Goal: Feedback & Contribution: Leave review/rating

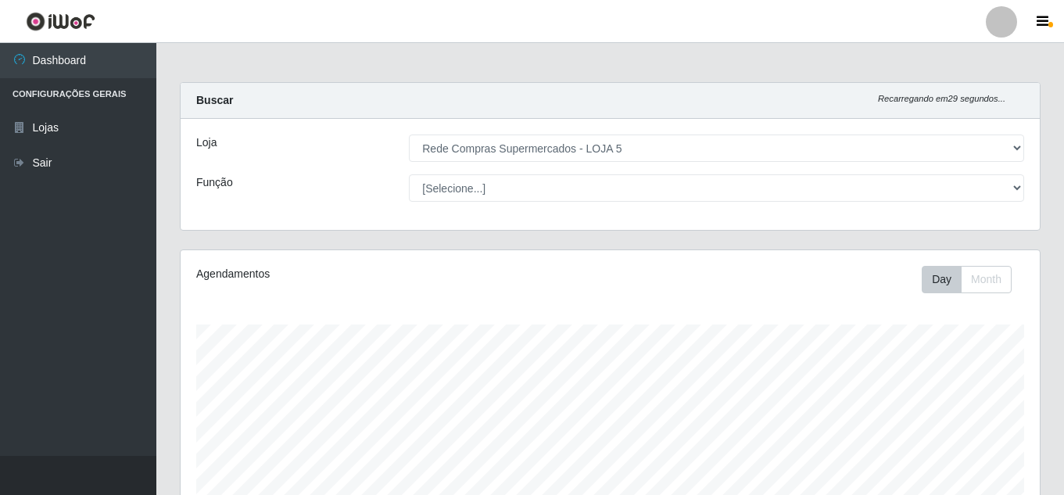
select select "397"
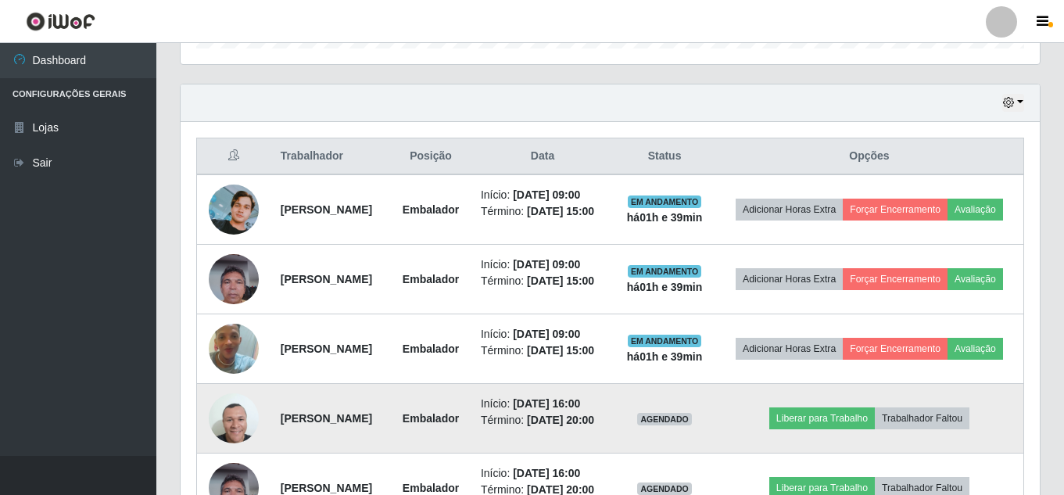
scroll to position [637, 0]
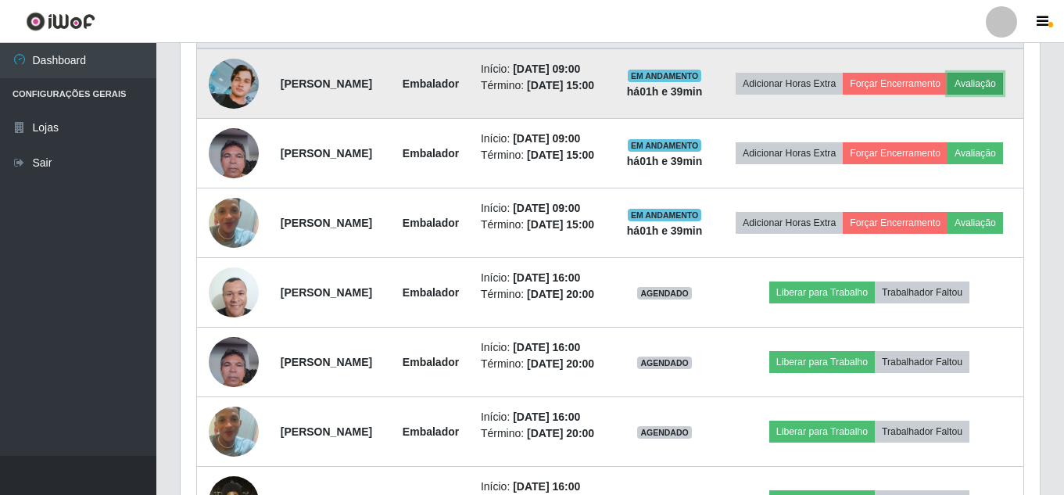
click at [948, 95] on button "Avaliação" at bounding box center [976, 84] width 56 height 22
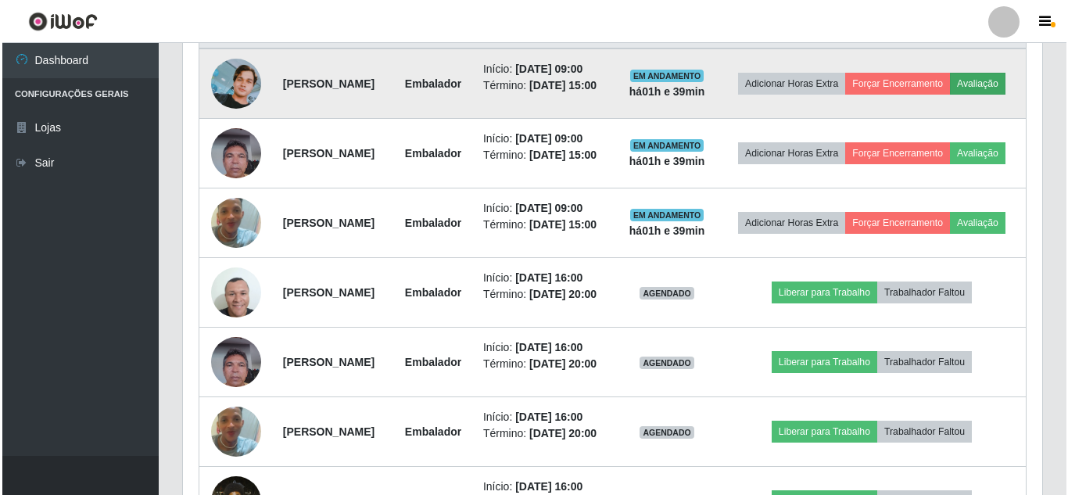
scroll to position [325, 852]
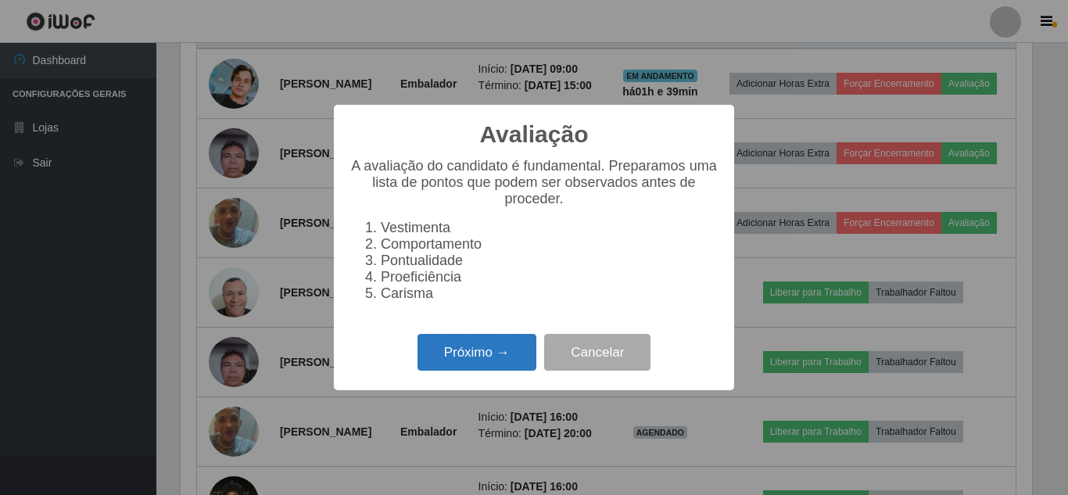
click at [503, 354] on button "Próximo →" at bounding box center [477, 352] width 119 height 37
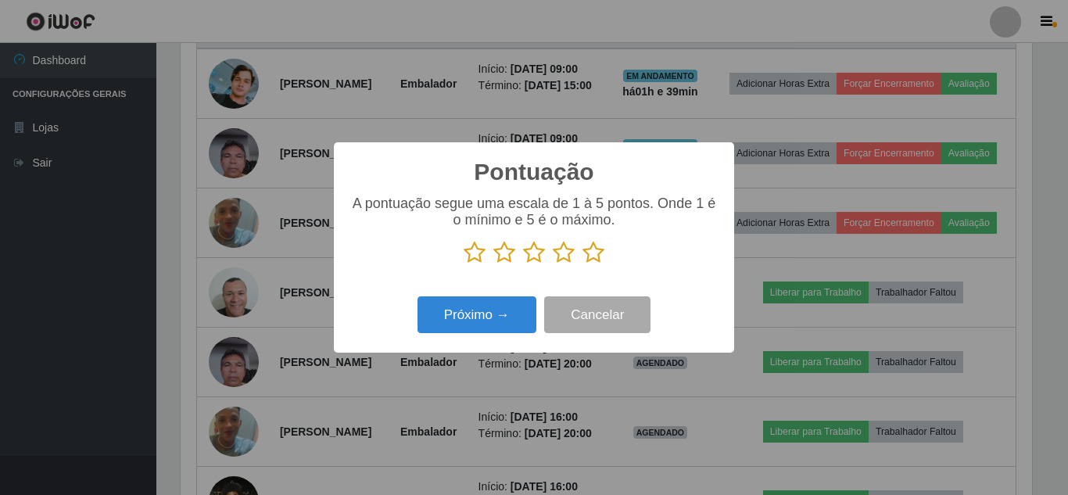
click at [477, 253] on icon at bounding box center [475, 252] width 22 height 23
click at [464, 264] on input "radio" at bounding box center [464, 264] width 0 height 0
click at [470, 306] on button "Próximo →" at bounding box center [477, 314] width 119 height 37
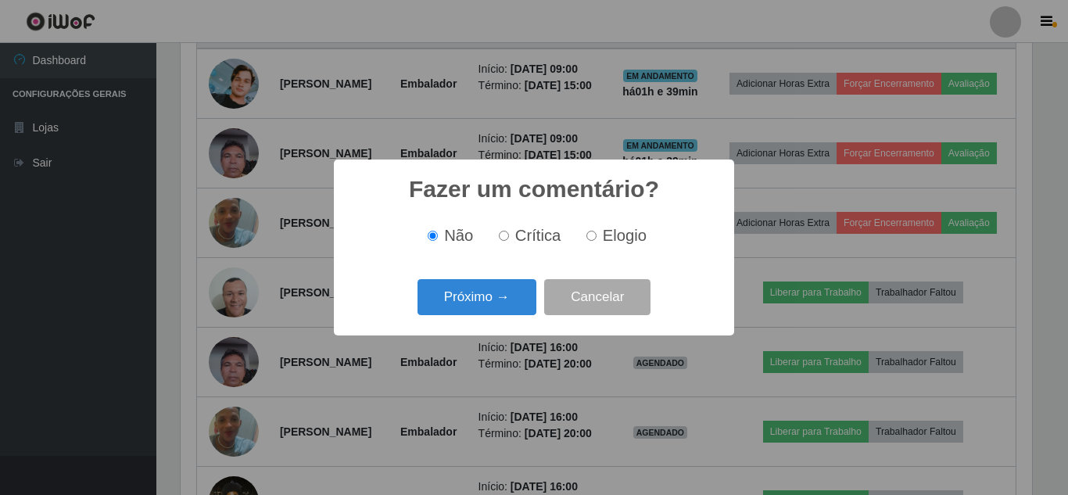
click at [470, 306] on button "Próximo →" at bounding box center [477, 297] width 119 height 37
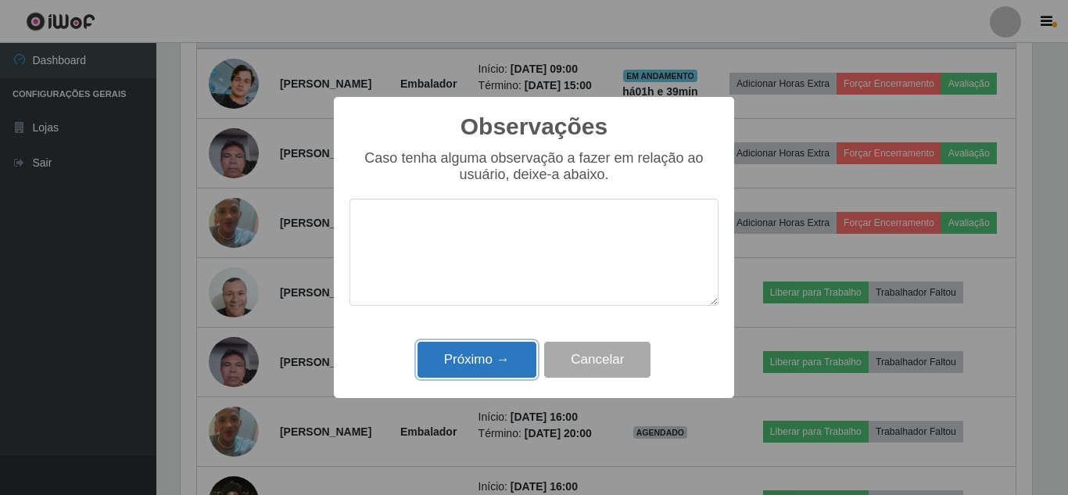
click at [462, 362] on button "Próximo →" at bounding box center [477, 360] width 119 height 37
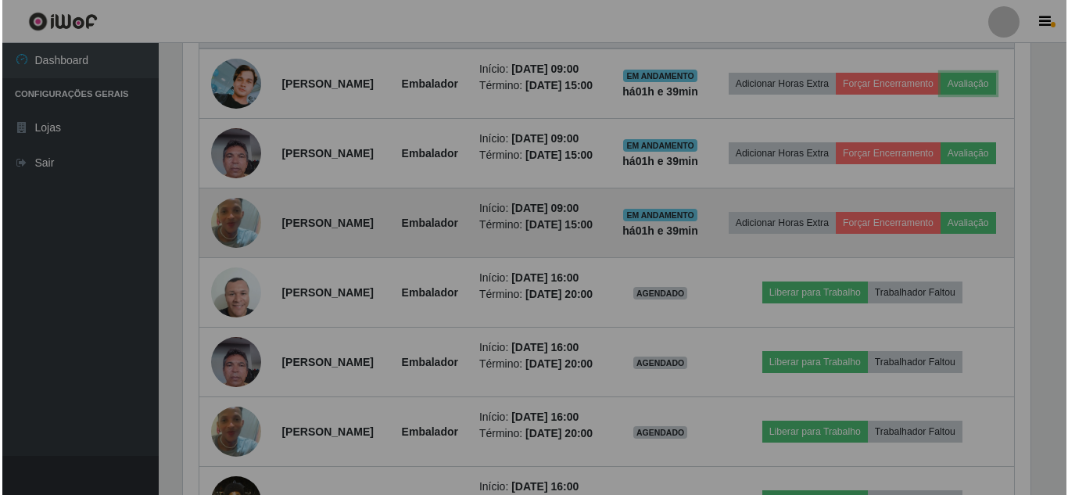
scroll to position [325, 859]
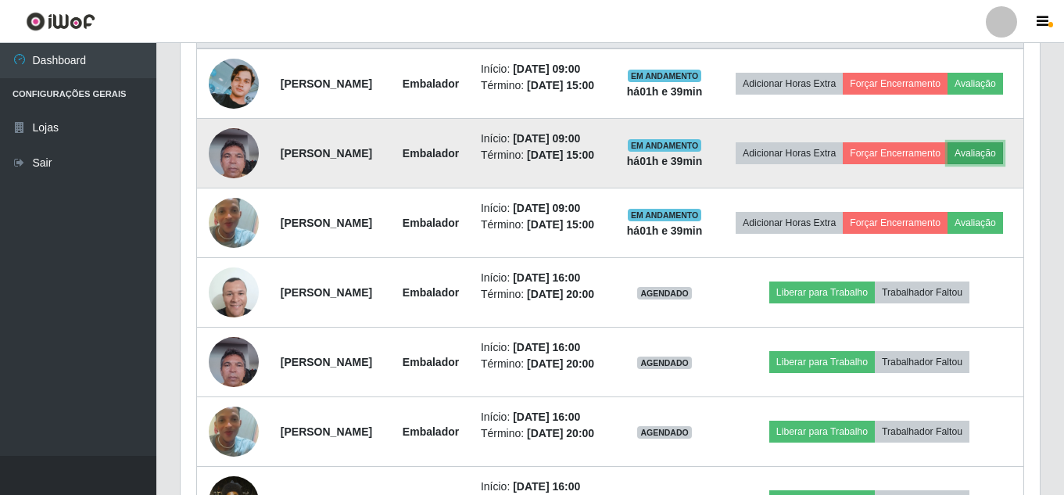
drag, startPoint x: 920, startPoint y: 206, endPoint x: 911, endPoint y: 206, distance: 8.6
click at [948, 164] on button "Avaliação" at bounding box center [976, 153] width 56 height 22
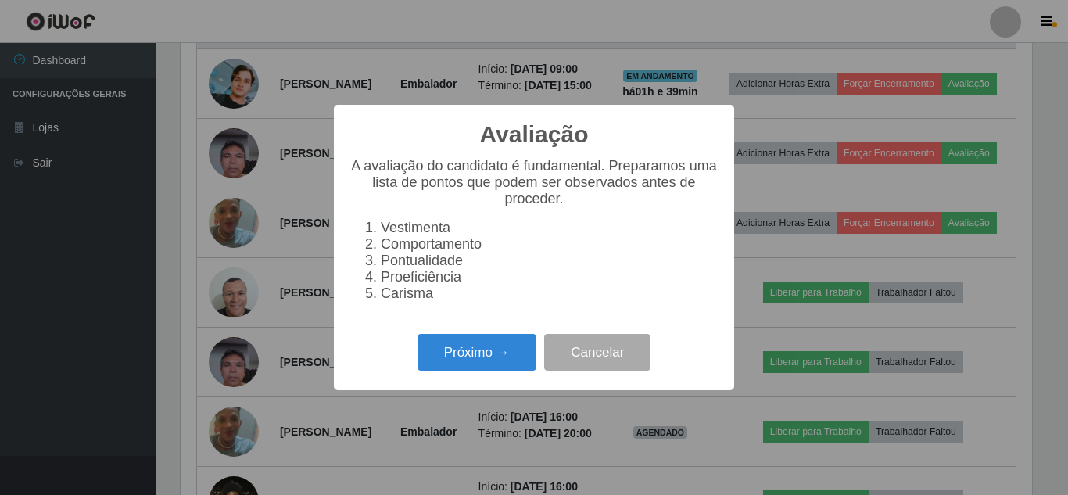
scroll to position [325, 852]
click at [455, 351] on button "Próximo →" at bounding box center [477, 352] width 119 height 37
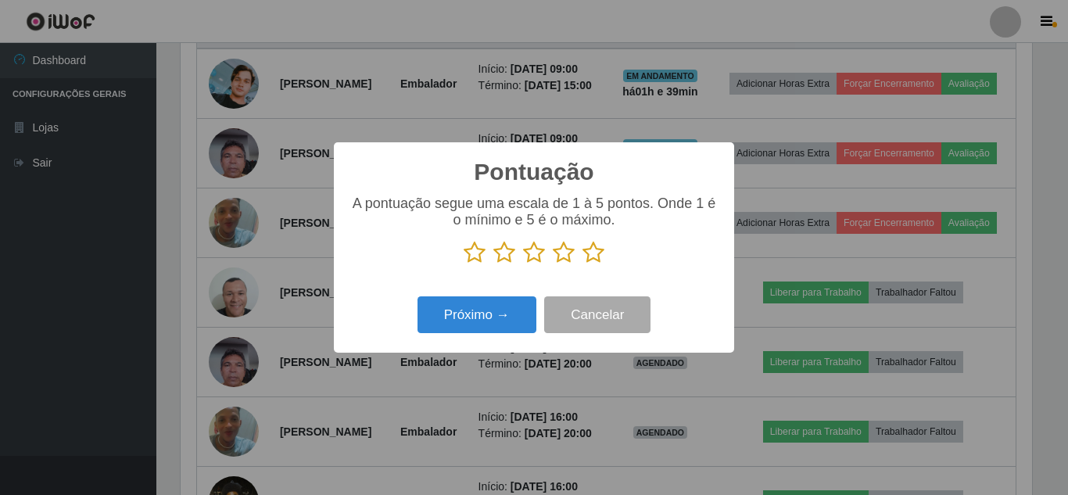
click at [597, 256] on icon at bounding box center [594, 252] width 22 height 23
click at [583, 264] on input "radio" at bounding box center [583, 264] width 0 height 0
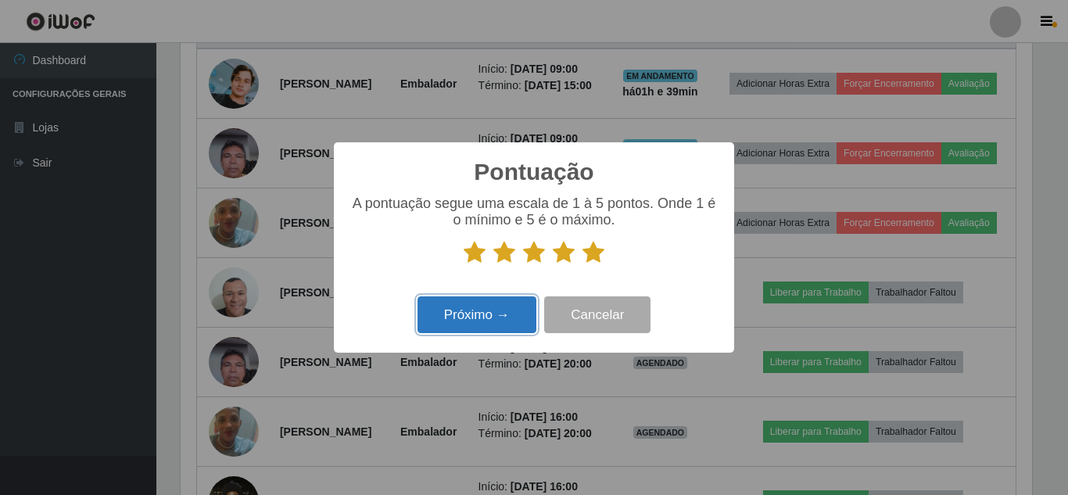
click at [491, 304] on button "Próximo →" at bounding box center [477, 314] width 119 height 37
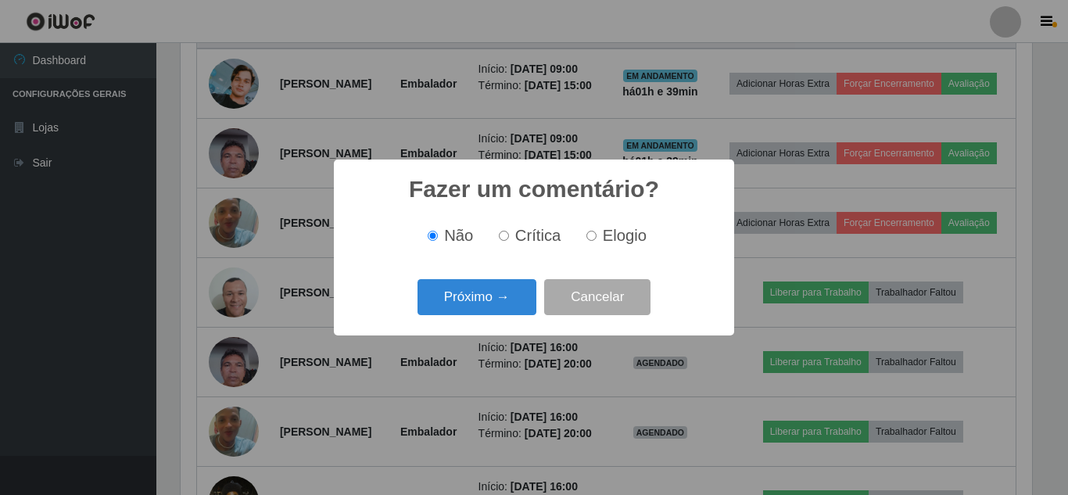
click at [491, 304] on button "Próximo →" at bounding box center [477, 297] width 119 height 37
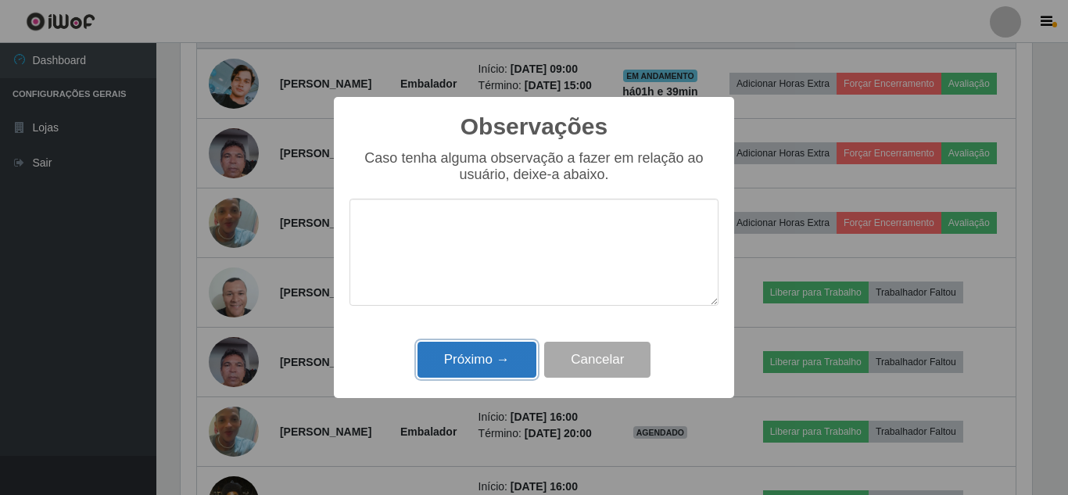
drag, startPoint x: 485, startPoint y: 353, endPoint x: 776, endPoint y: 335, distance: 291.5
click at [486, 354] on button "Próximo →" at bounding box center [477, 360] width 119 height 37
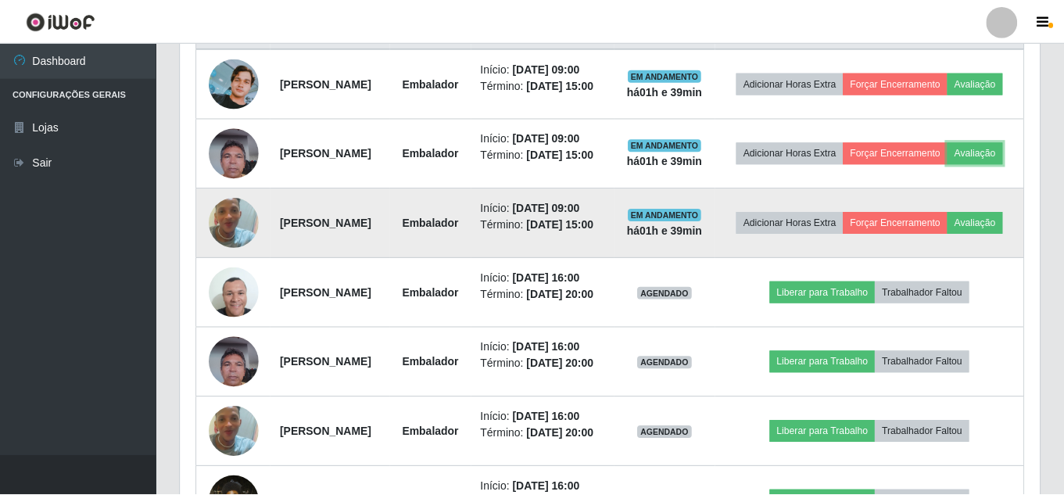
scroll to position [325, 859]
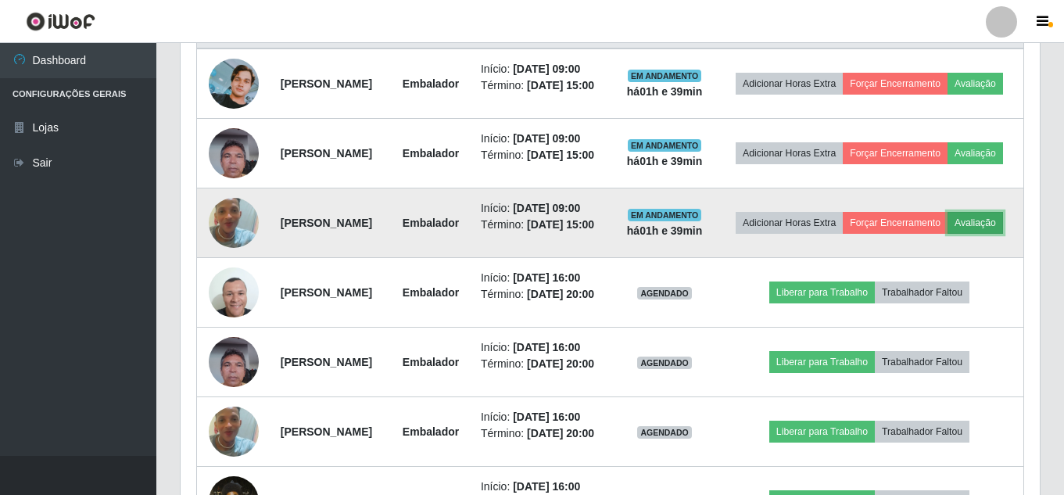
drag, startPoint x: 895, startPoint y: 310, endPoint x: 886, endPoint y: 310, distance: 8.6
click at [948, 234] on button "Avaliação" at bounding box center [976, 223] width 56 height 22
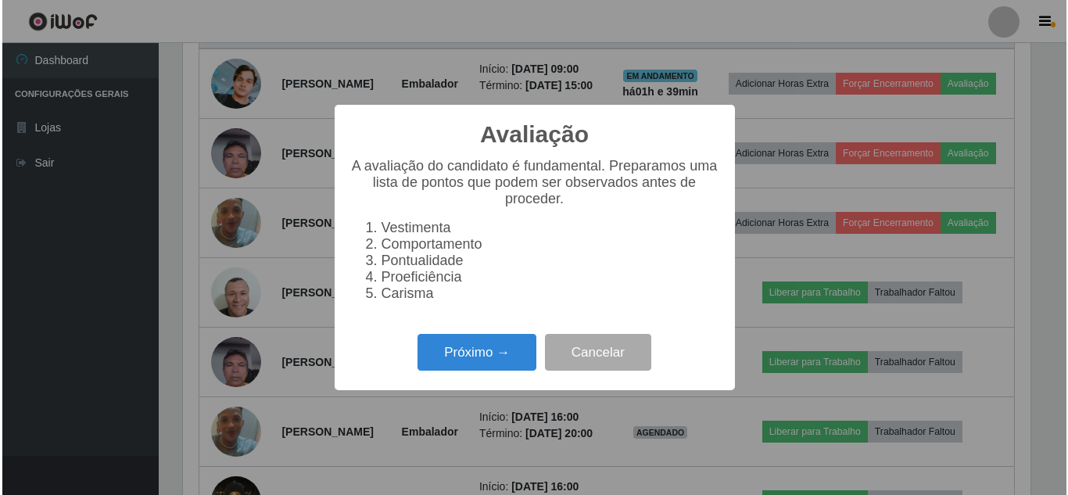
scroll to position [325, 852]
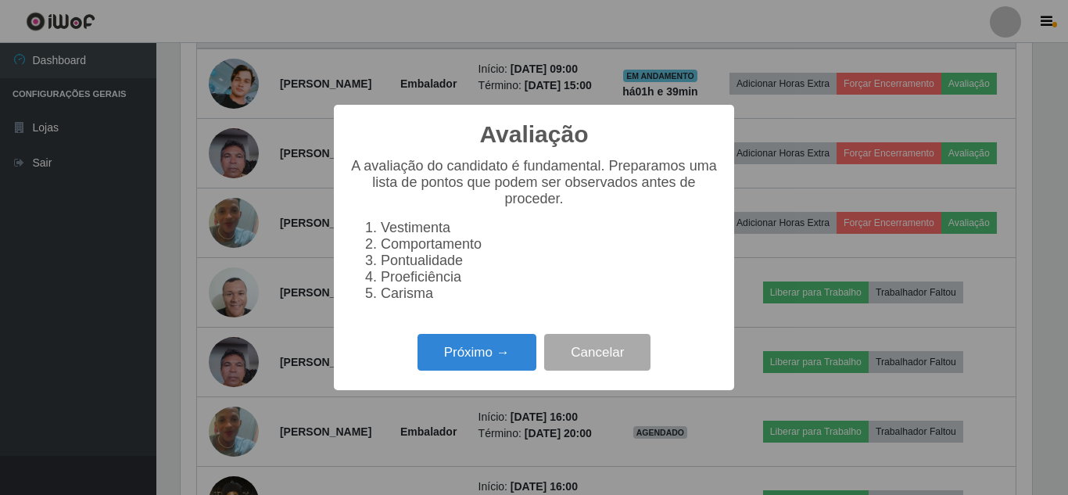
click at [491, 338] on div "Avaliação × A avaliação do candidato é fundamental. Preparamos uma lista de pon…" at bounding box center [534, 247] width 400 height 285
drag, startPoint x: 494, startPoint y: 352, endPoint x: 523, endPoint y: 352, distance: 28.9
click at [523, 352] on button "Próximo →" at bounding box center [477, 352] width 119 height 37
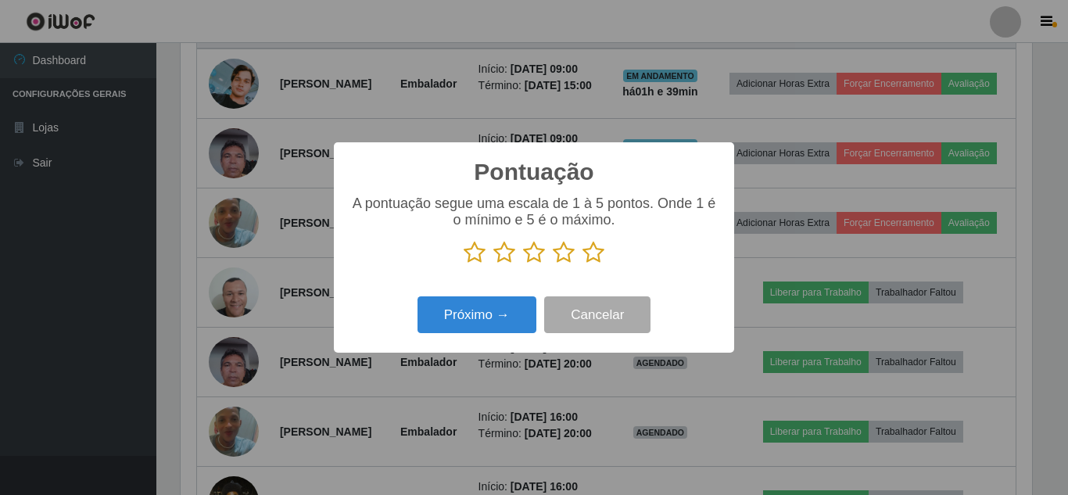
drag, startPoint x: 591, startPoint y: 245, endPoint x: 521, endPoint y: 283, distance: 80.1
click at [591, 252] on icon at bounding box center [594, 252] width 22 height 23
click at [583, 264] on input "radio" at bounding box center [583, 264] width 0 height 0
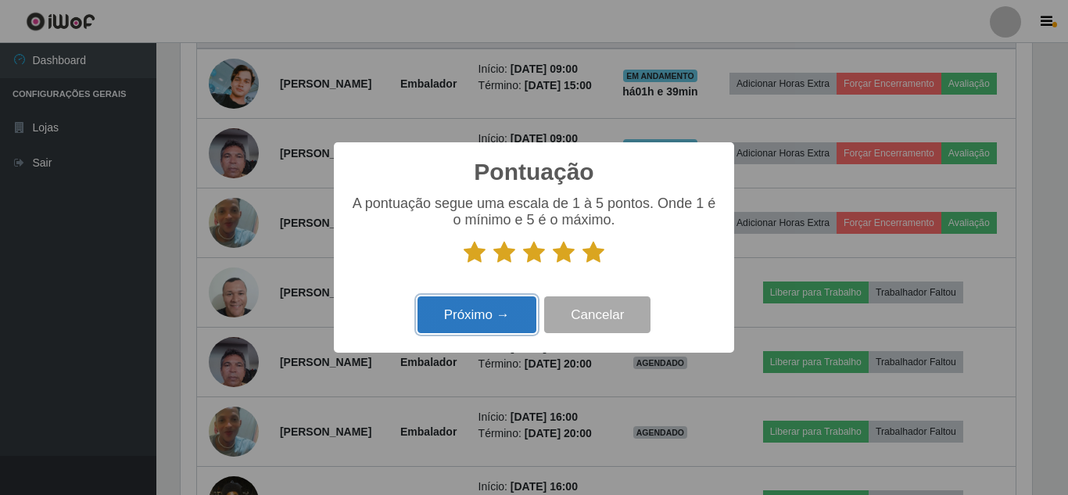
click at [498, 306] on button "Próximo →" at bounding box center [477, 314] width 119 height 37
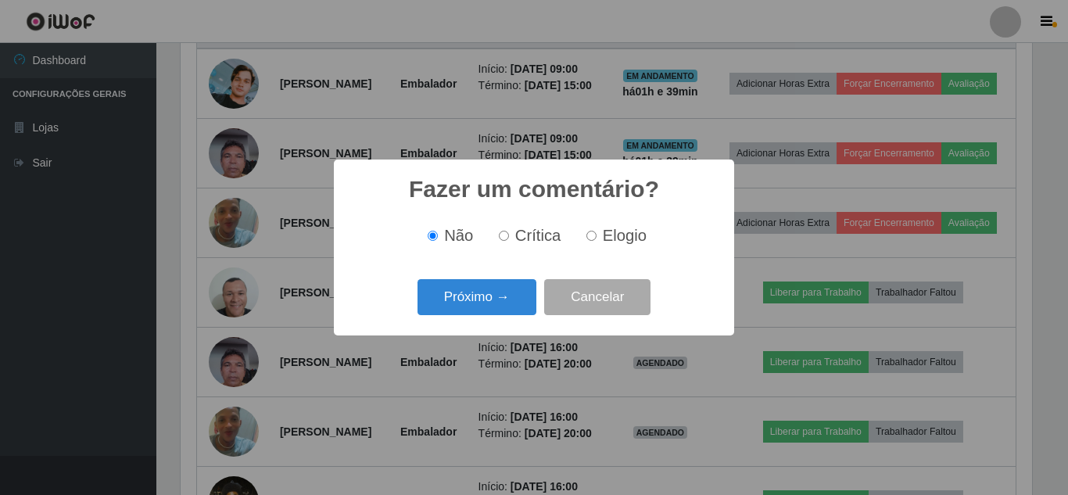
click at [500, 306] on button "Próximo →" at bounding box center [477, 297] width 119 height 37
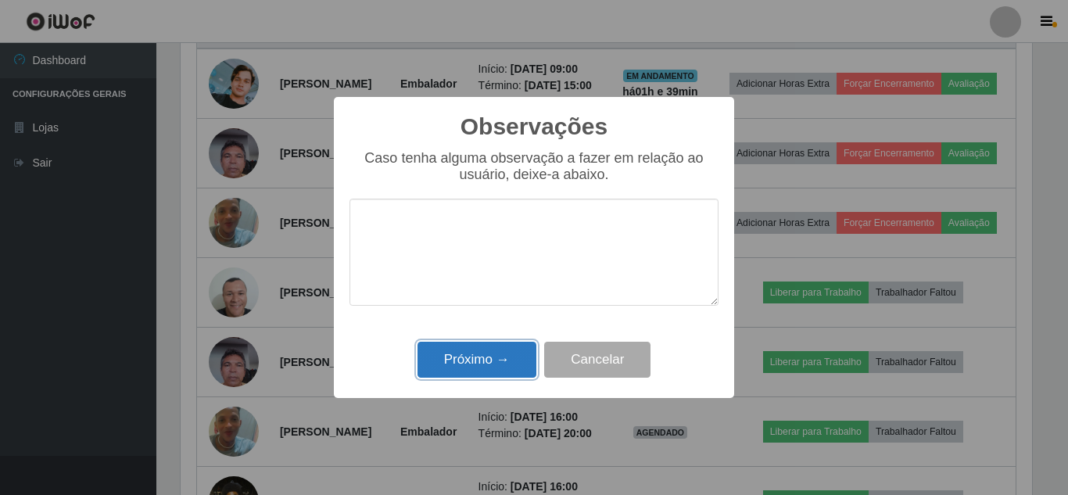
click at [490, 357] on button "Próximo →" at bounding box center [477, 360] width 119 height 37
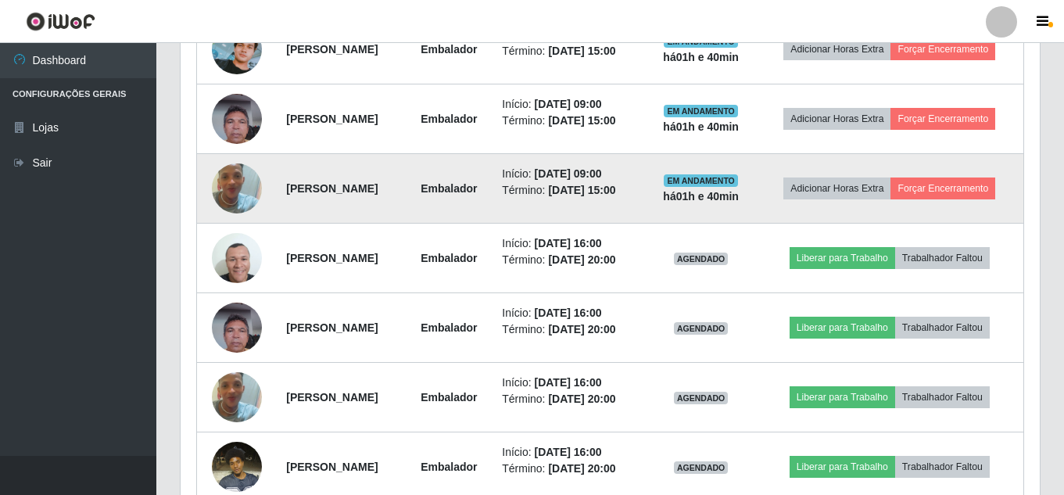
scroll to position [678, 0]
